Goal: Find specific page/section

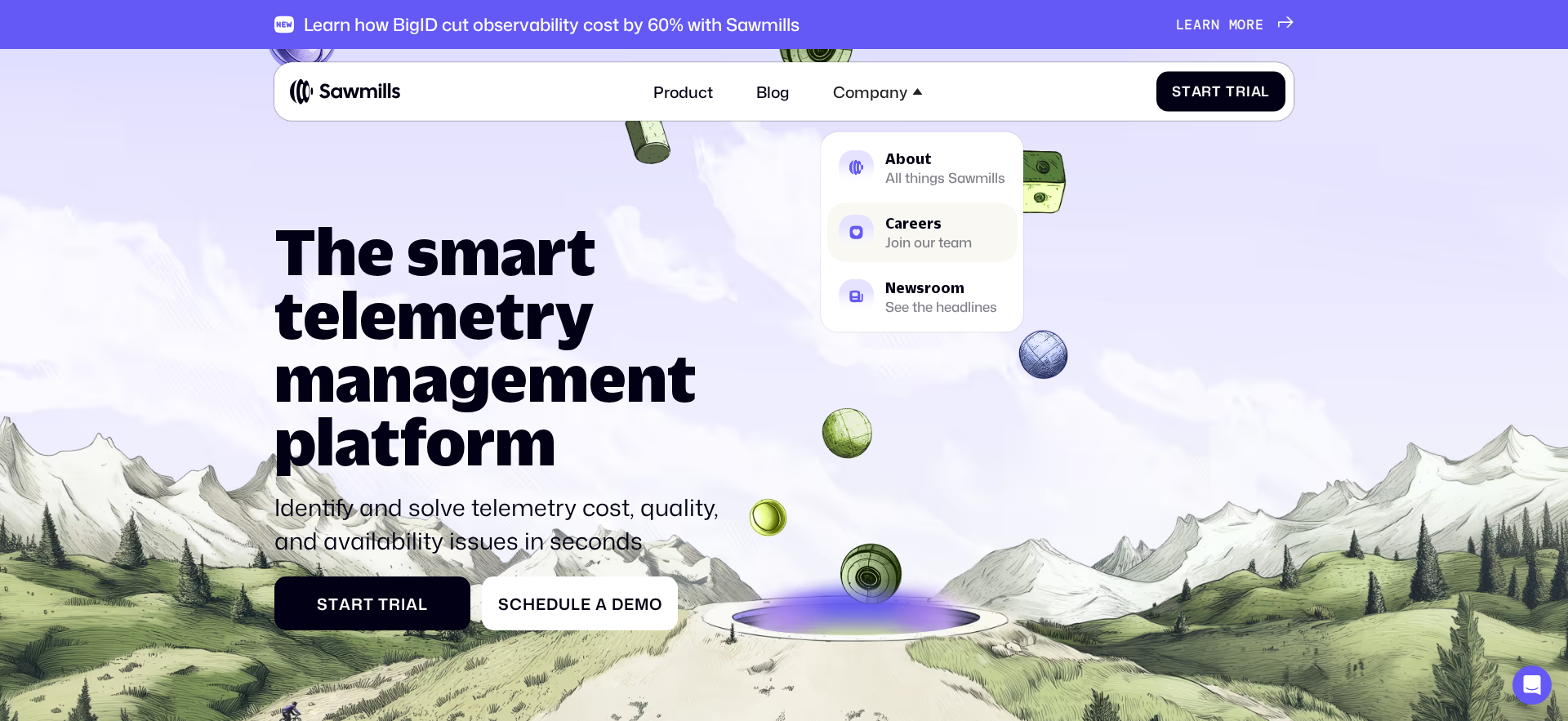
click at [907, 231] on div "Careers Join our team" at bounding box center [929, 232] width 87 height 33
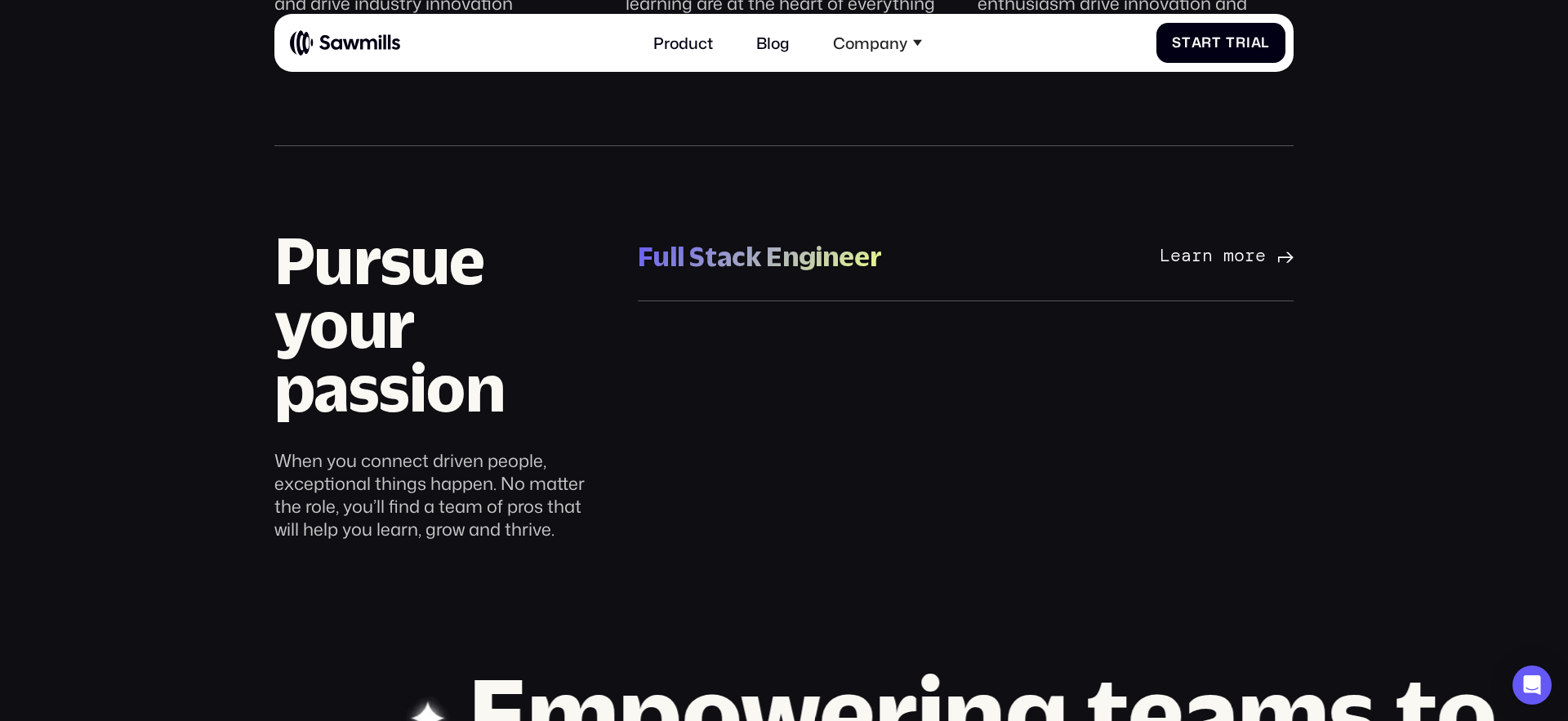
scroll to position [1206, 0]
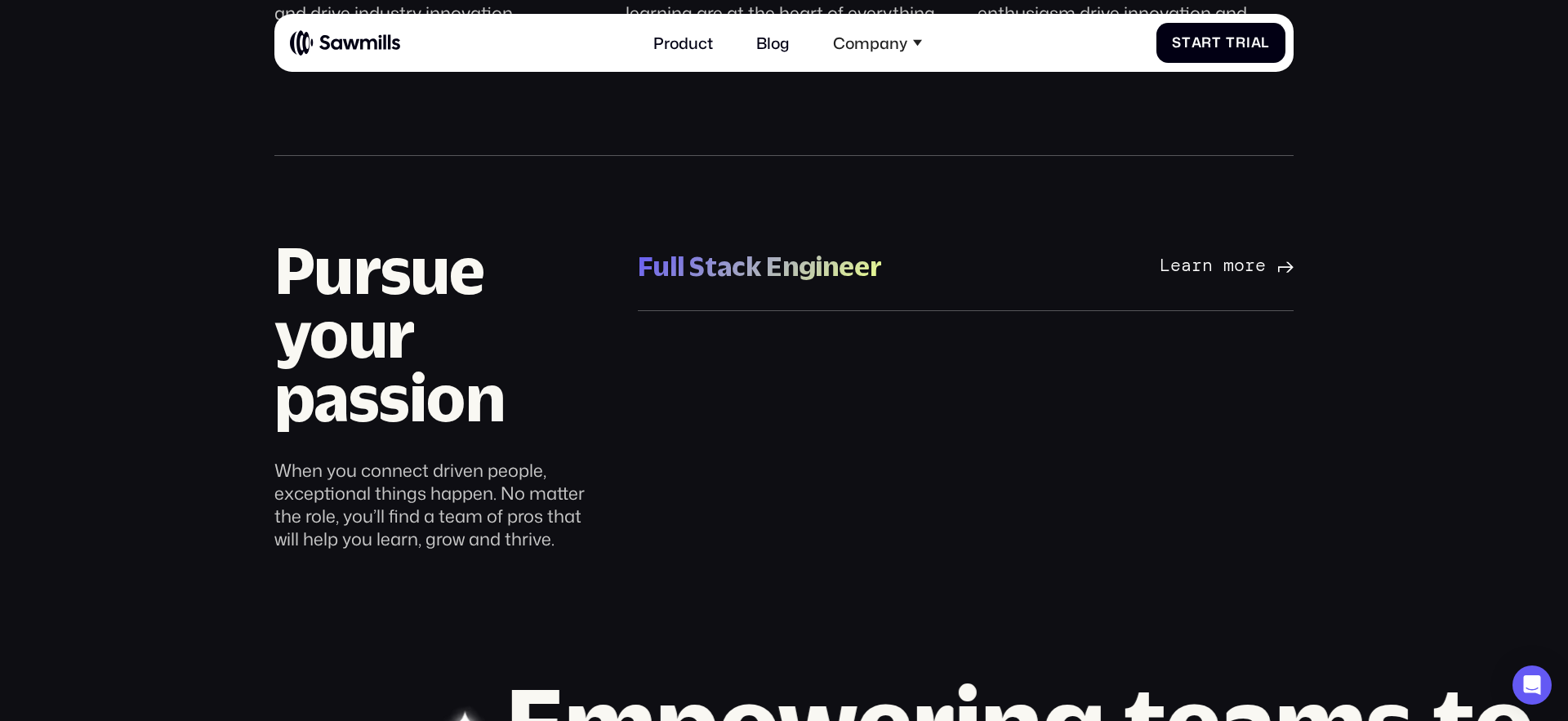
click at [799, 272] on div "Full Stack Engineer" at bounding box center [760, 266] width 244 height 35
